Goal: Navigation & Orientation: Find specific page/section

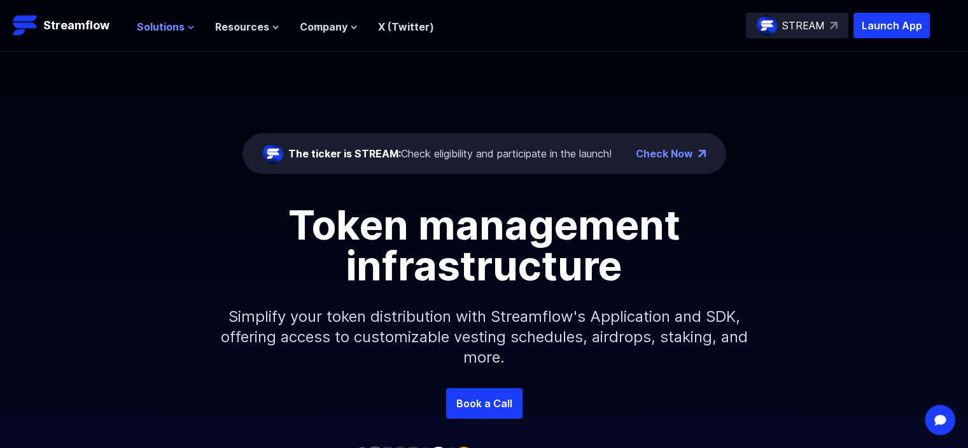
click at [187, 25] on icon at bounding box center [191, 28] width 8 height 8
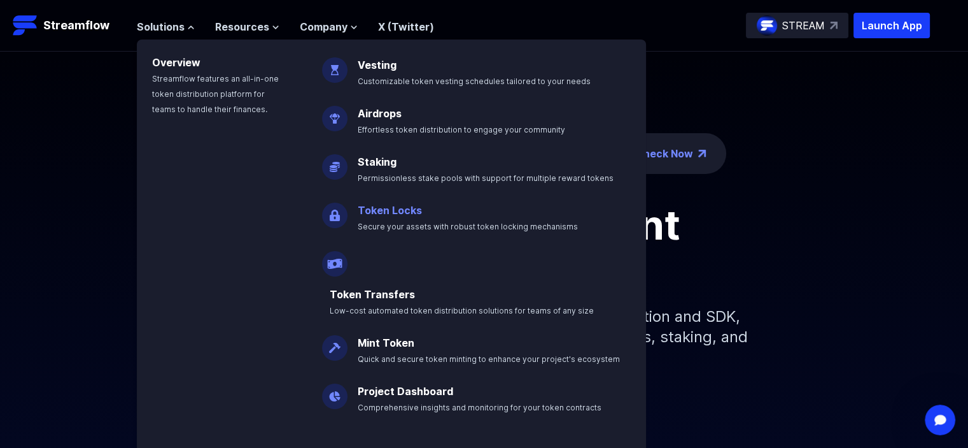
click at [395, 206] on link "Token Locks" at bounding box center [390, 210] width 64 height 13
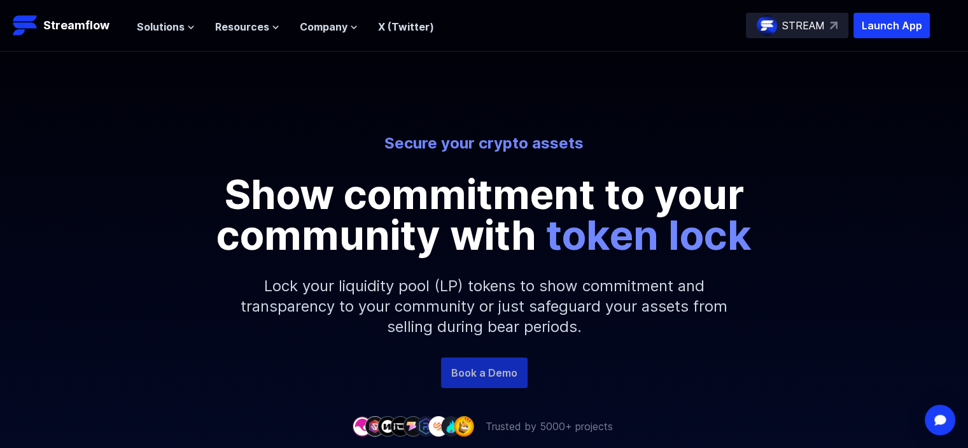
click at [486, 362] on link "Book a Demo" at bounding box center [484, 372] width 87 height 31
click at [829, 29] on div "STREAM" at bounding box center [797, 25] width 103 height 25
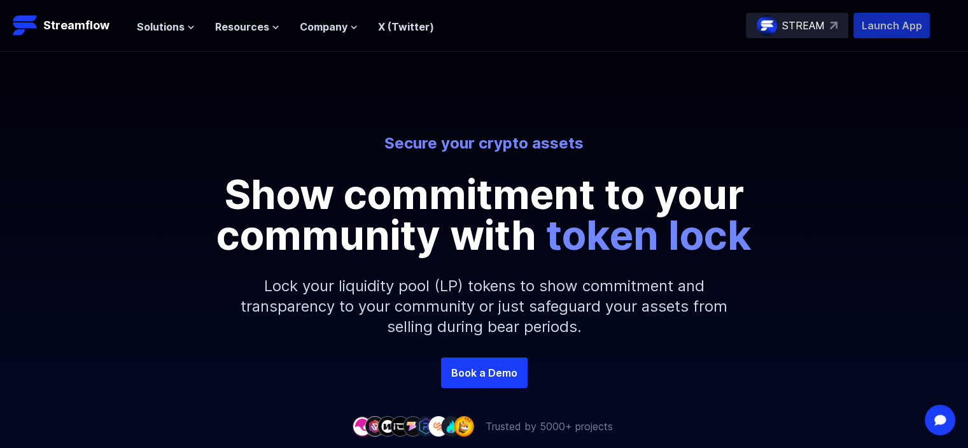
click at [898, 26] on p "Launch App" at bounding box center [892, 25] width 76 height 25
